Goal: Find specific page/section: Find specific page/section

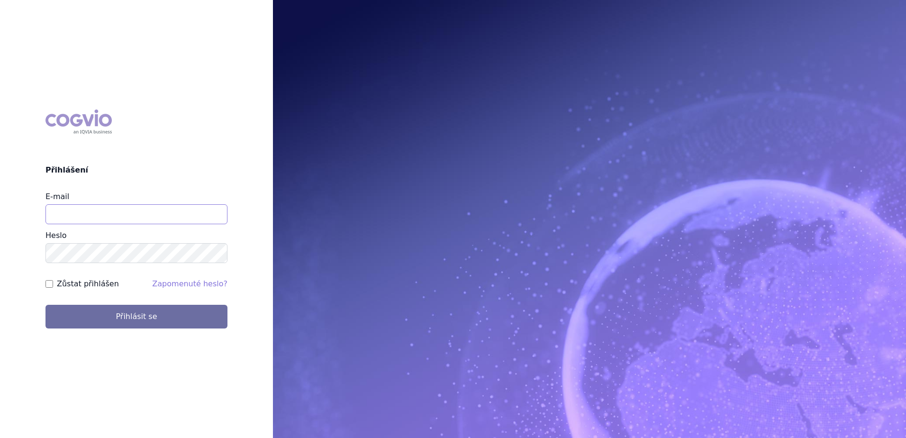
click at [163, 214] on input "E-mail" at bounding box center [136, 214] width 182 height 20
type input "[EMAIL_ADDRESS][PERSON_NAME][PERSON_NAME][DOMAIN_NAME]"
click at [45, 305] on button "Přihlásit se" at bounding box center [136, 317] width 182 height 24
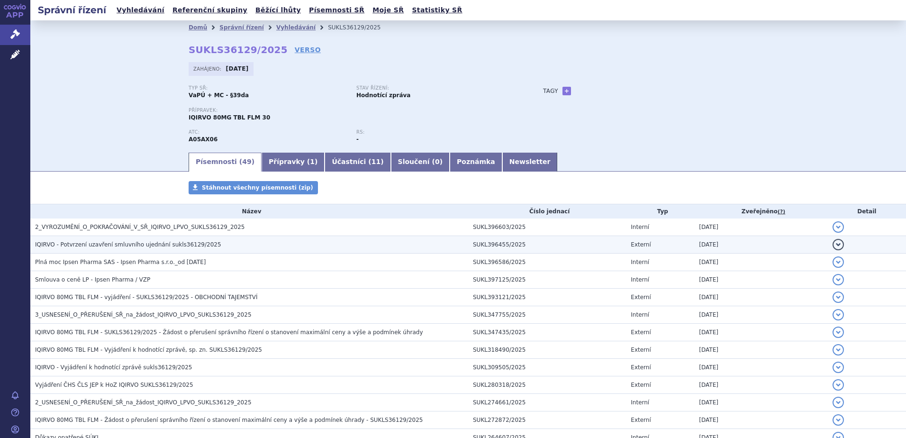
click at [201, 241] on h3 "IQIRVO - Potvrzení uzavření smluvního ujednání sukls36129/2025" at bounding box center [251, 244] width 433 height 9
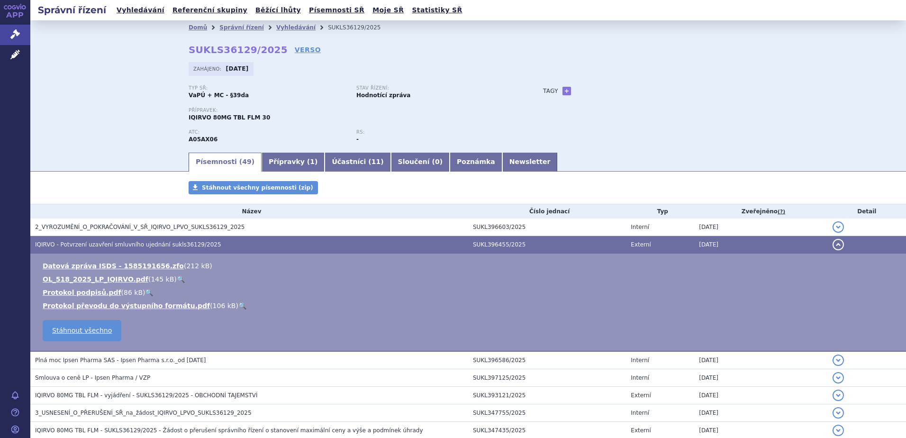
click at [177, 279] on link "🔍" at bounding box center [181, 279] width 8 height 8
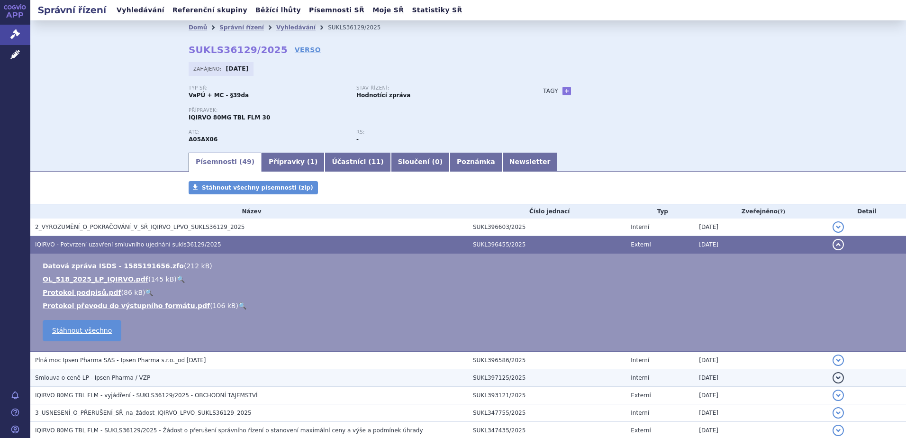
click at [121, 375] on span "Smlouva o ceně LP - Ipsen Pharma / VZP" at bounding box center [92, 377] width 115 height 7
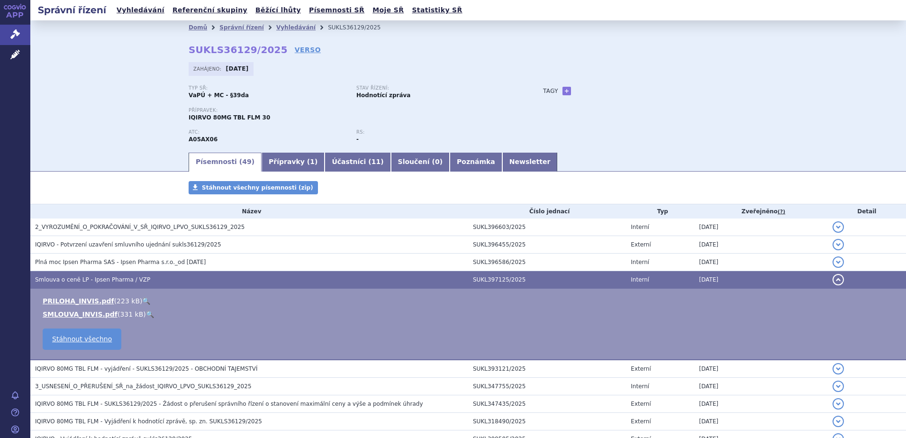
click at [142, 303] on link "🔍" at bounding box center [146, 301] width 8 height 8
